Goal: Obtain resource: Obtain resource

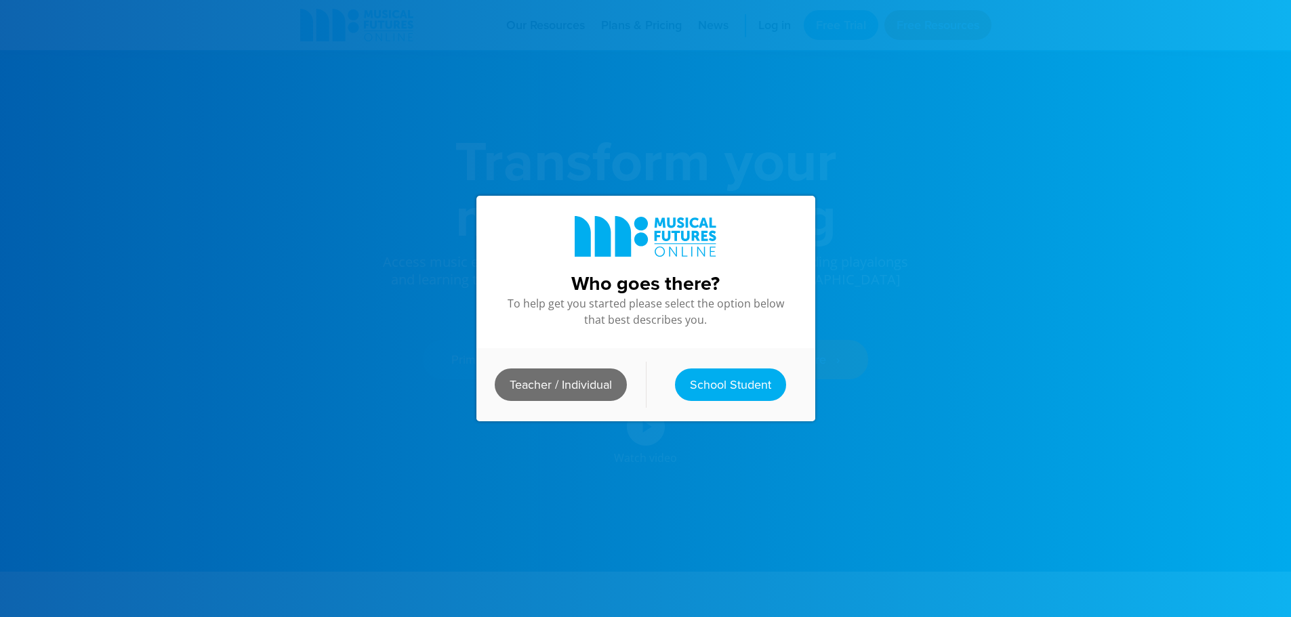
click at [536, 383] on link "Teacher / Individual" at bounding box center [561, 385] width 132 height 33
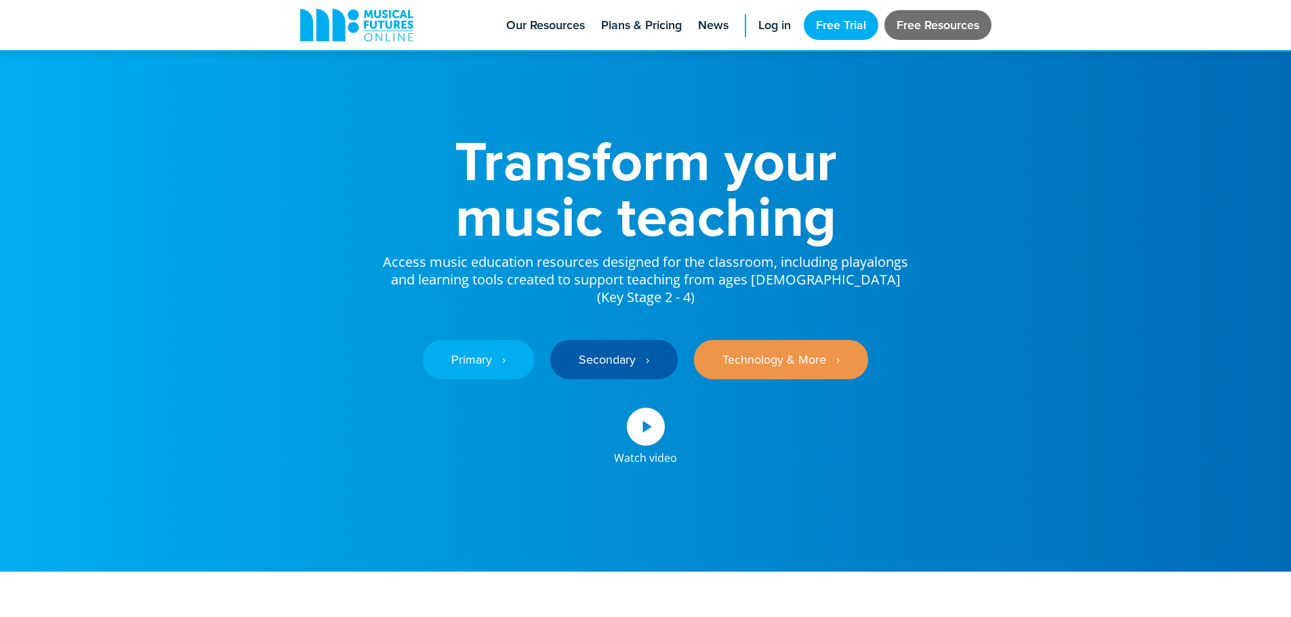
click at [934, 23] on link "Free Resources" at bounding box center [937, 25] width 107 height 30
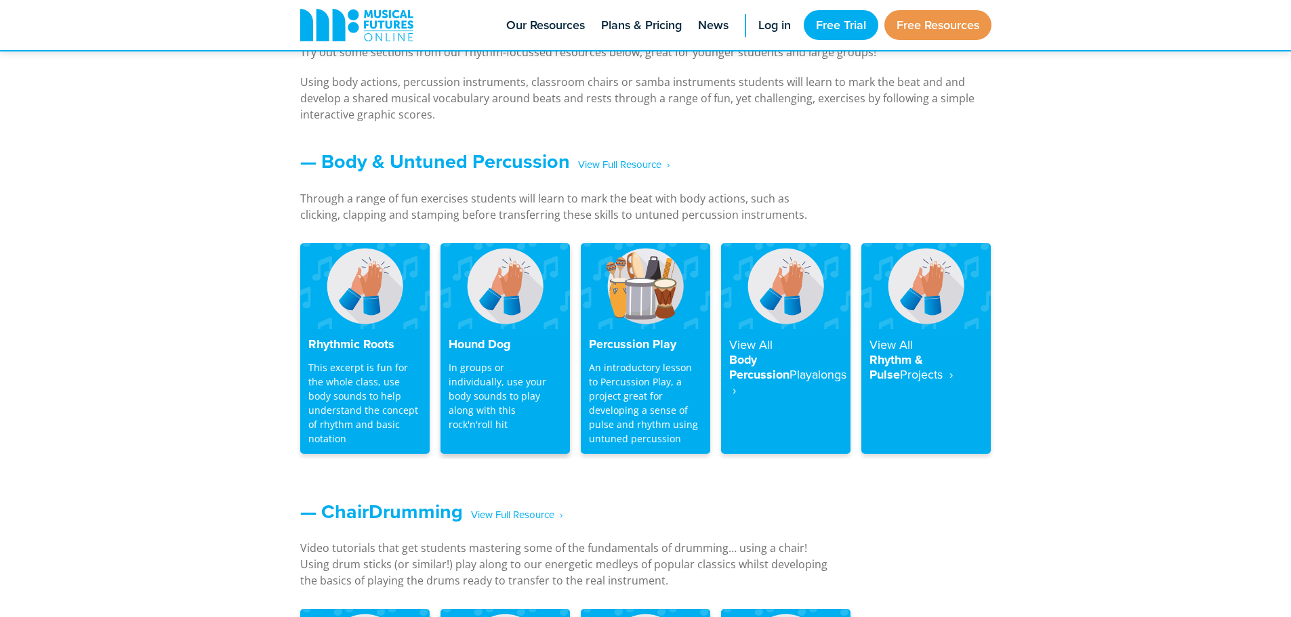
scroll to position [1084, 0]
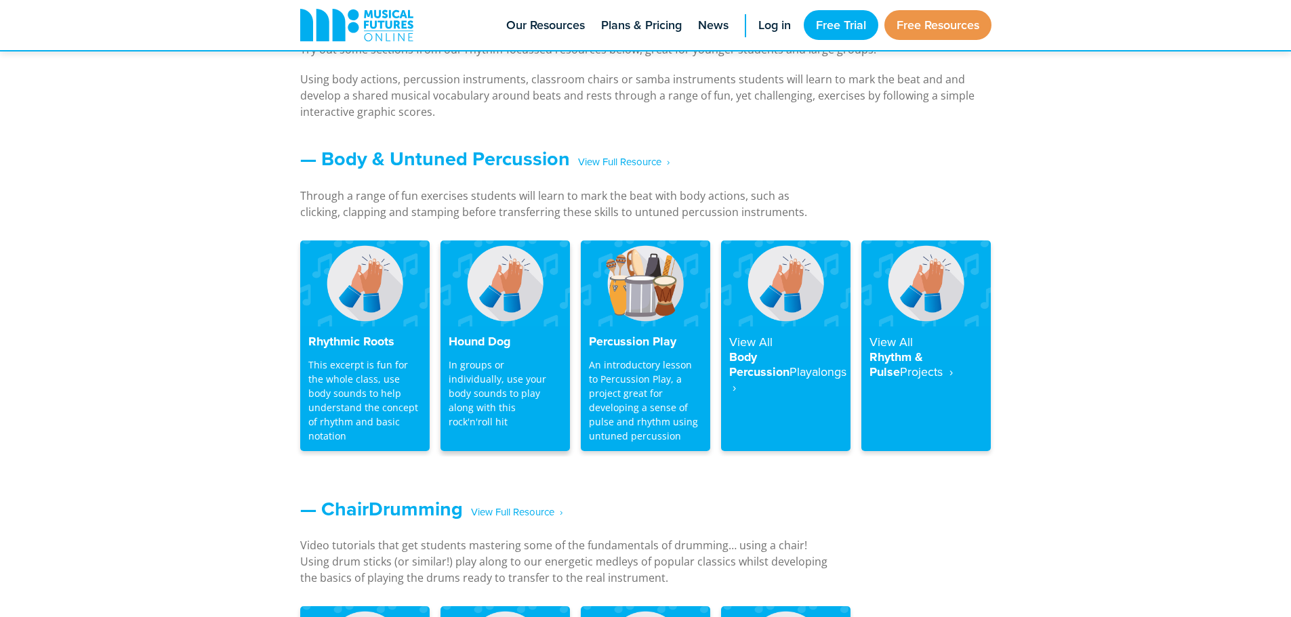
click at [488, 276] on img at bounding box center [504, 284] width 129 height 86
